Goal: Use online tool/utility: Utilize a website feature to perform a specific function

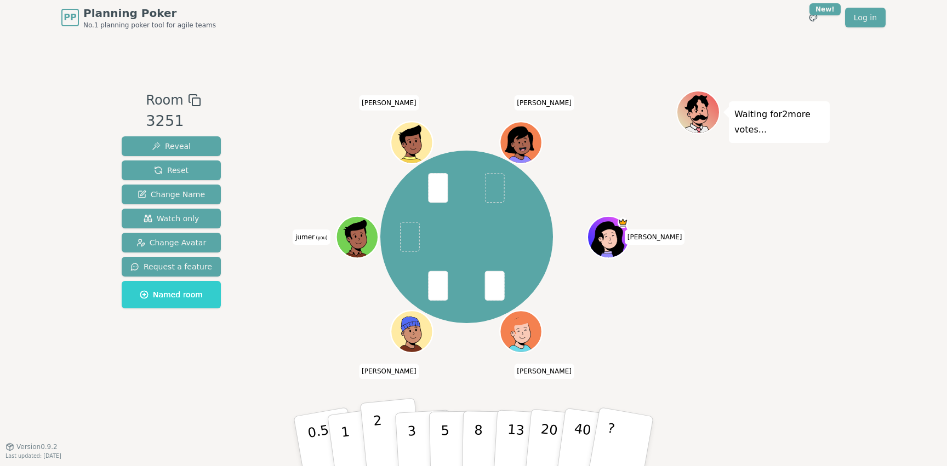
click at [373, 441] on button "2" at bounding box center [391, 441] width 62 height 87
click at [407, 421] on button "3" at bounding box center [425, 441] width 60 height 85
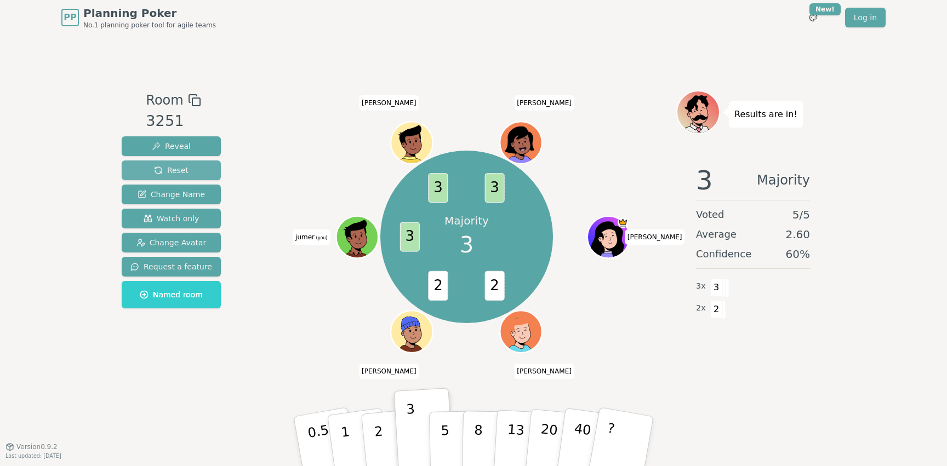
click at [190, 170] on button "Reset" at bounding box center [171, 171] width 99 height 20
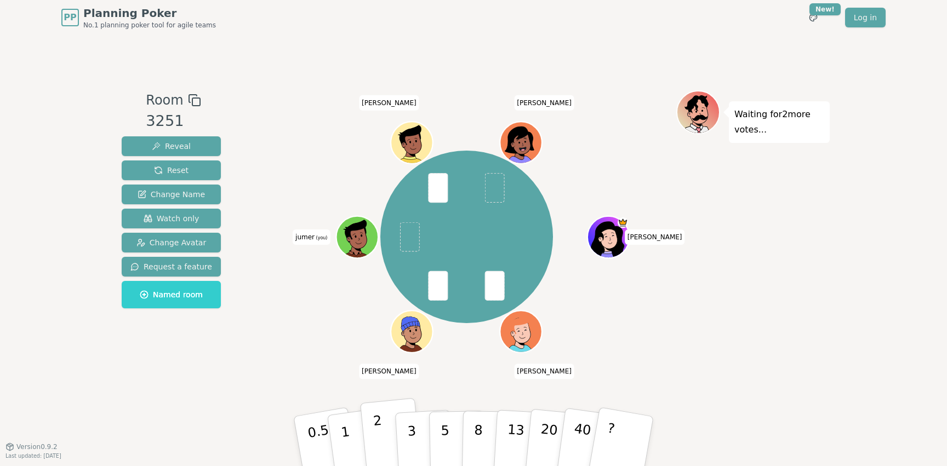
click at [381, 422] on button "2" at bounding box center [391, 441] width 62 height 87
click at [380, 426] on p "2" at bounding box center [380, 443] width 14 height 60
click at [371, 419] on button "2" at bounding box center [391, 441] width 62 height 87
click at [405, 422] on button "3" at bounding box center [425, 441] width 60 height 85
click at [383, 425] on button "2" at bounding box center [391, 441] width 62 height 87
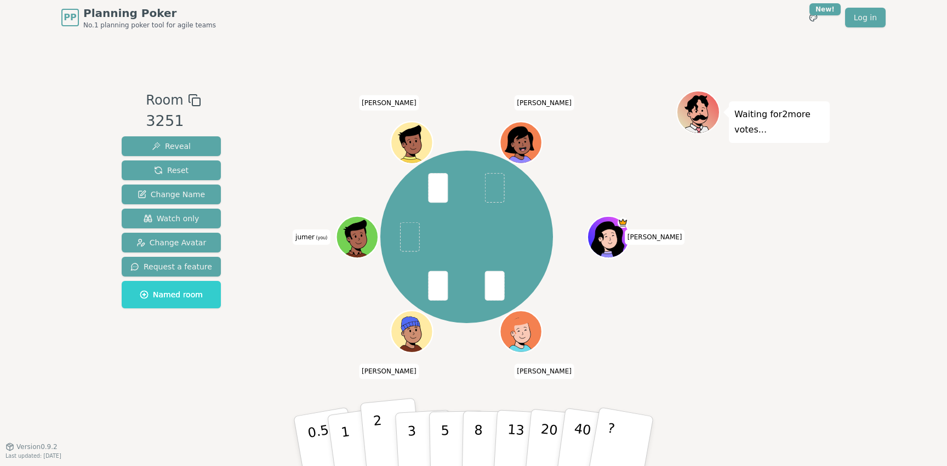
click at [371, 427] on button "2" at bounding box center [391, 441] width 62 height 87
